Goal: Connect with others: Connect with others

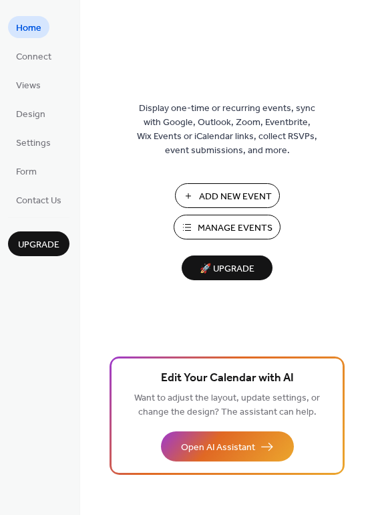
click at [31, 21] on span "Home" at bounding box center [28, 28] width 25 height 14
click at [33, 55] on span "Connect" at bounding box center [33, 57] width 35 height 14
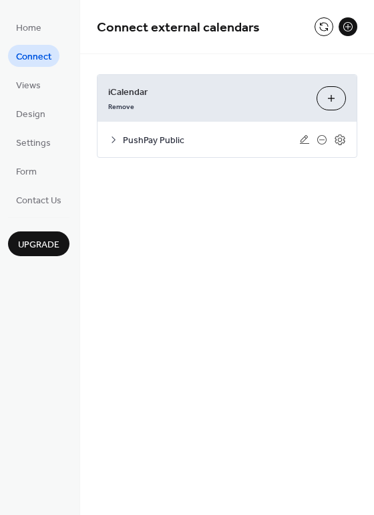
click at [166, 140] on span "PushPay Public" at bounding box center [211, 141] width 176 height 14
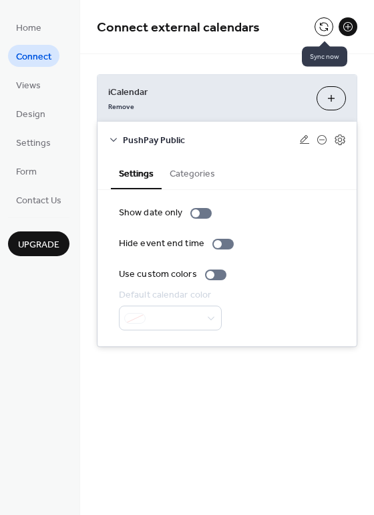
click at [325, 19] on button at bounding box center [324, 26] width 19 height 19
click at [322, 23] on button at bounding box center [324, 26] width 19 height 19
click at [328, 31] on button at bounding box center [324, 26] width 19 height 19
